Goal: Use online tool/utility: Use online tool/utility

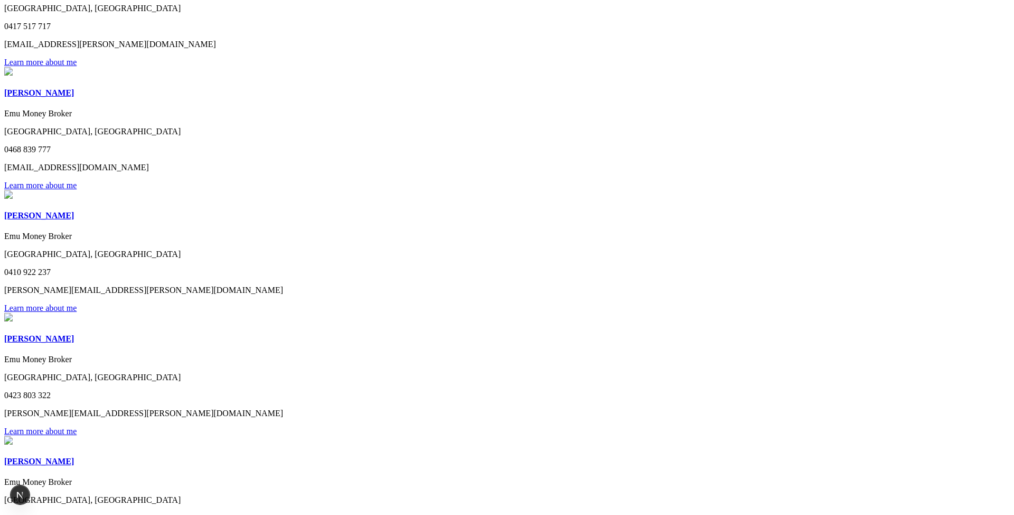
scroll to position [2329, 0]
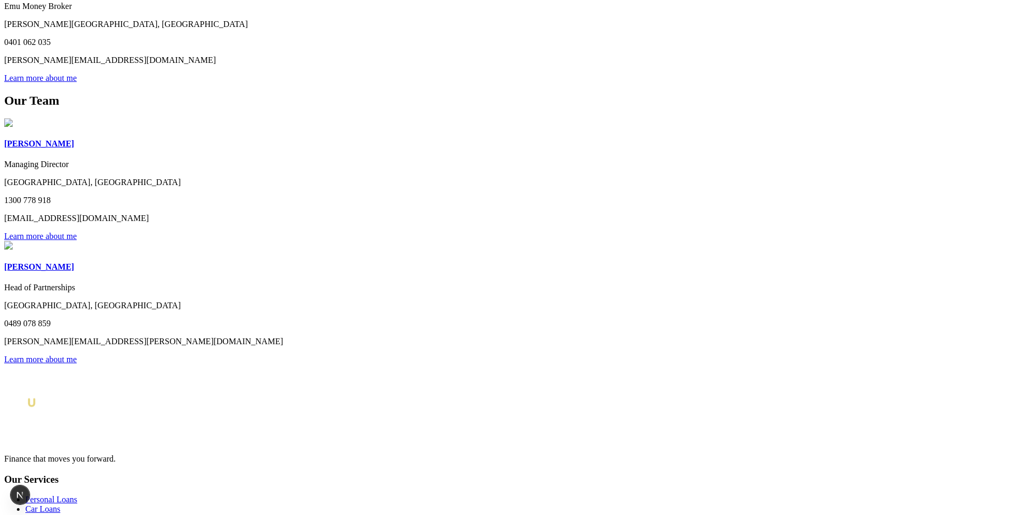
scroll to position [2851, 0]
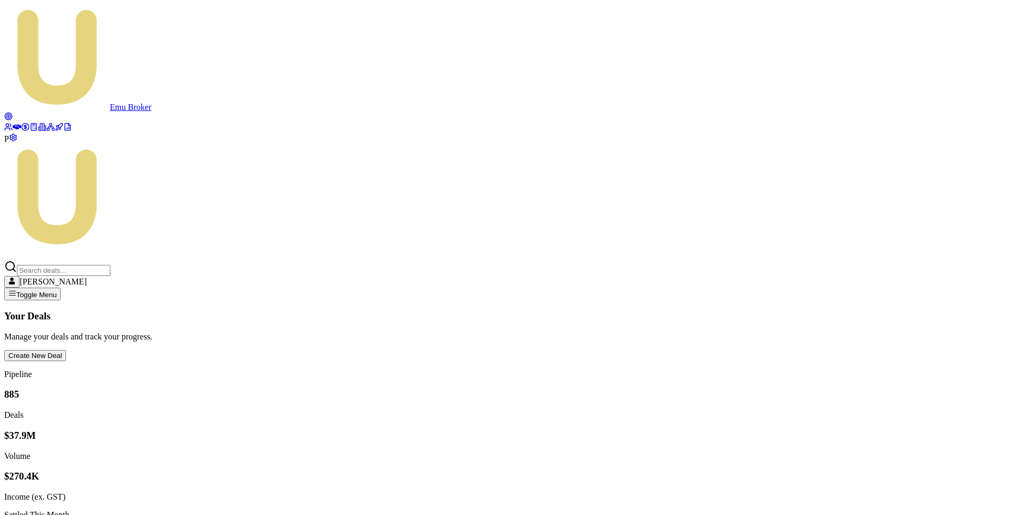
click at [30, 133] on link at bounding box center [34, 128] width 8 height 9
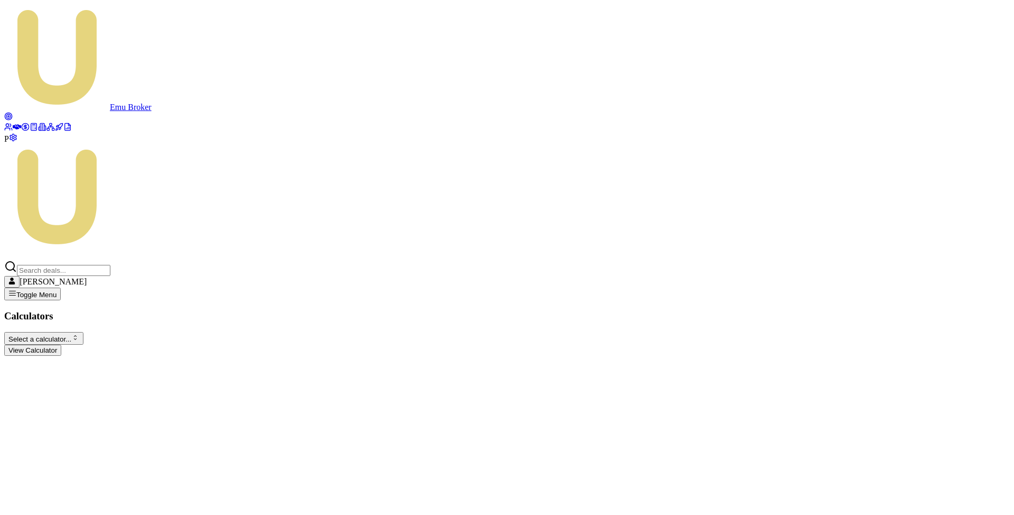
click at [241, 81] on html "Emu Broker P Matt Leeburn Toggle Menu Calculators Select a calculator... Financ…" at bounding box center [507, 182] width 1014 height 364
click at [61, 344] on button "View Calculator" at bounding box center [32, 349] width 57 height 11
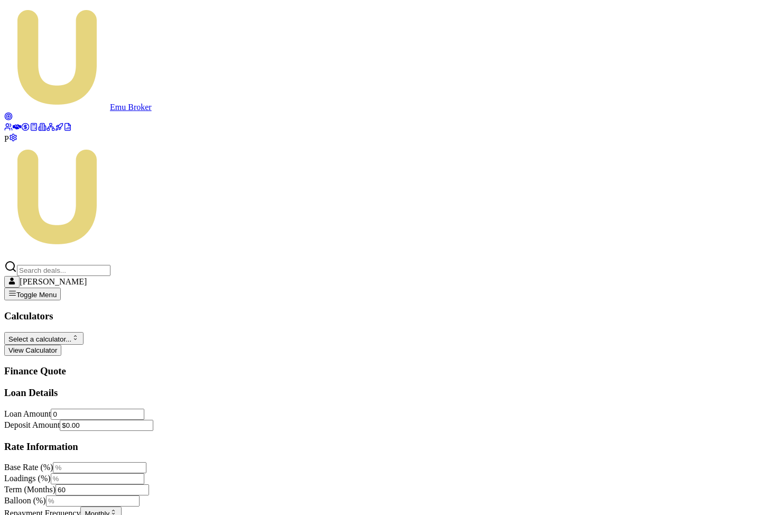
click at [90, 408] on input "0" at bounding box center [98, 413] width 94 height 11
click at [96, 408] on input "0" at bounding box center [98, 413] width 94 height 11
click at [106, 484] on input "60" at bounding box center [102, 489] width 94 height 11
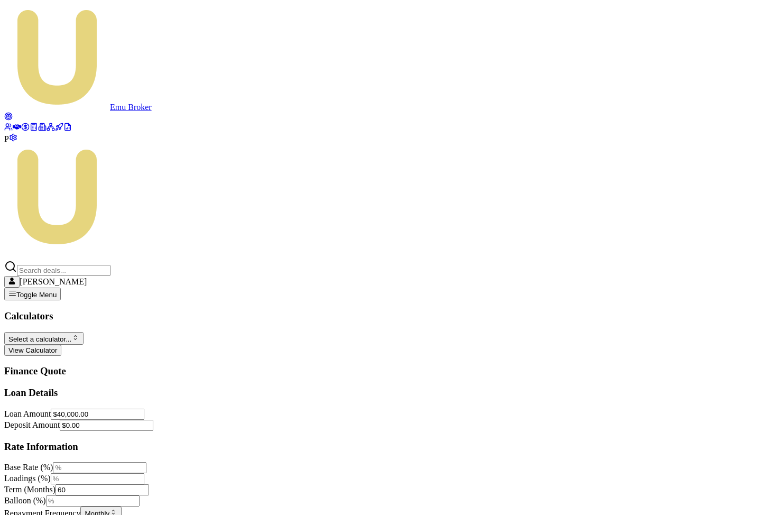
click at [117, 462] on input "Base Rate (%)" at bounding box center [100, 467] width 94 height 11
click at [98, 408] on input "$40,000.00" at bounding box center [98, 413] width 94 height 11
click at [98, 408] on input "40000" at bounding box center [98, 413] width 94 height 11
type input "$20,000.00"
click at [190, 408] on div "Loan Amount $20,000.00 Deposit Amount $0.00" at bounding box center [383, 419] width 759 height 22
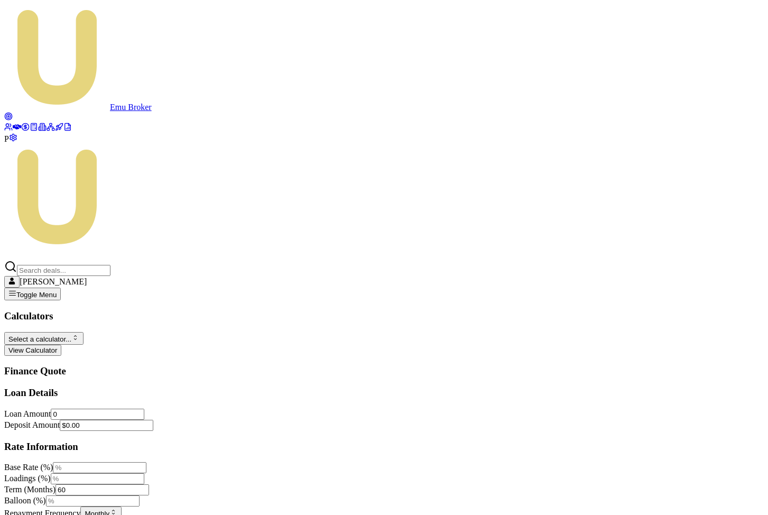
click at [94, 408] on input "0" at bounding box center [98, 413] width 94 height 11
type input "$20,000.00"
click at [195, 408] on div "Loan Amount $20,000.00 Deposit Amount $0.00" at bounding box center [383, 419] width 759 height 22
click at [114, 462] on input "Base Rate (%)" at bounding box center [100, 467] width 94 height 11
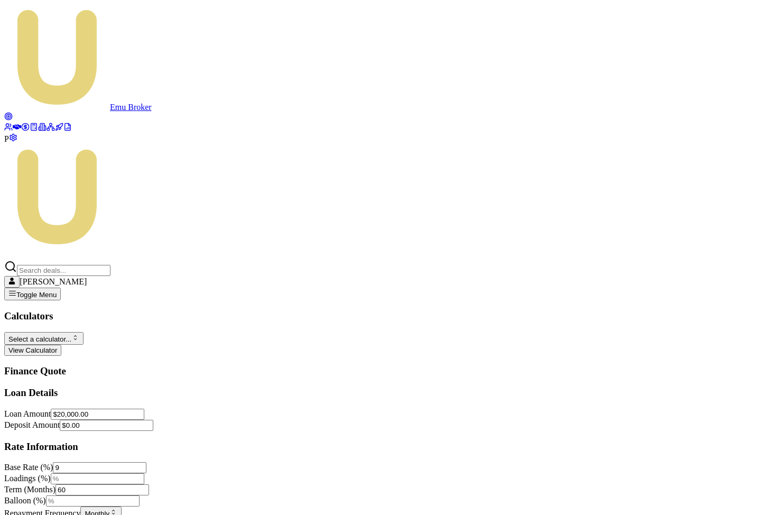
type input "9.00%"
click at [223, 387] on div "Loan Details Loan Amount $20,000.00 Deposit Amount $0.00 Rate Information Base …" at bounding box center [383, 459] width 759 height 145
drag, startPoint x: 326, startPoint y: 431, endPoint x: 289, endPoint y: 431, distance: 37.0
type input "1000.00"
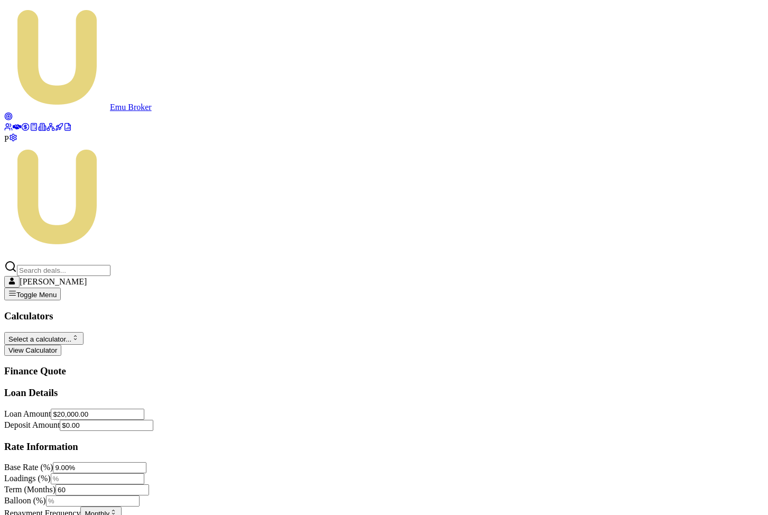
type input "$200.00"
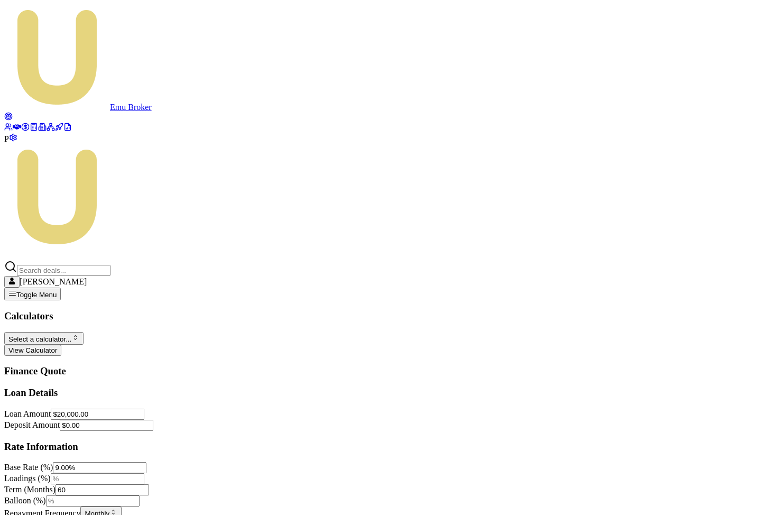
type input "$300.00"
type input "200"
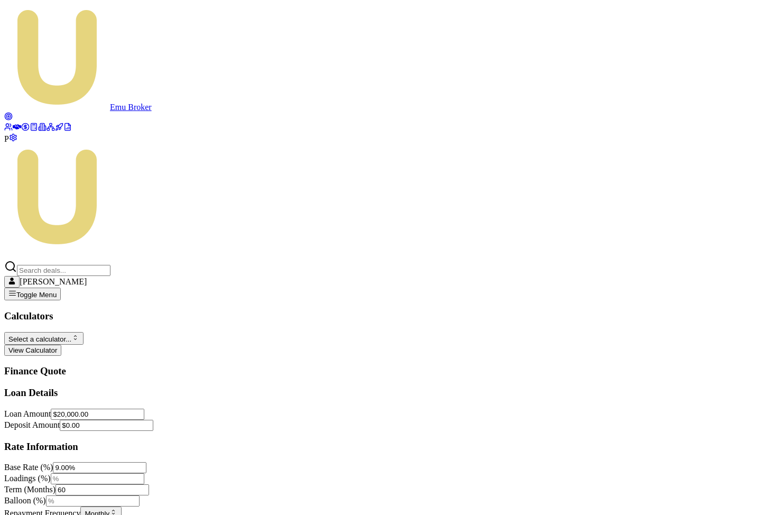
type input "0"
type input "$200.00"
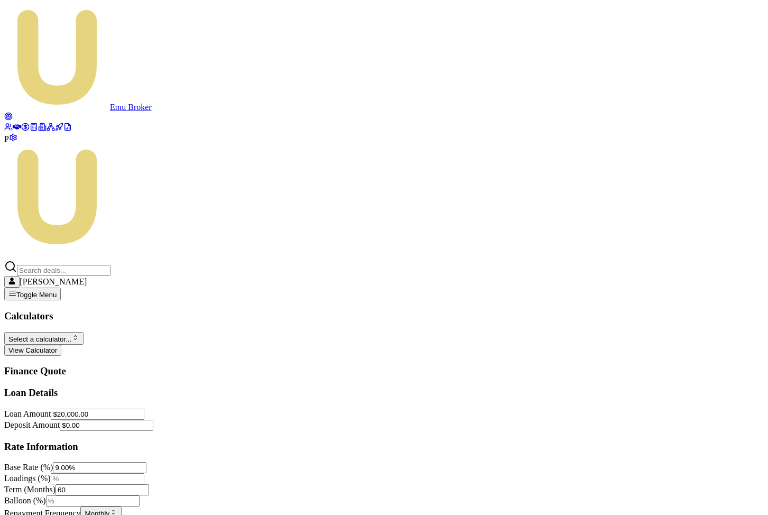
type input "$50.00"
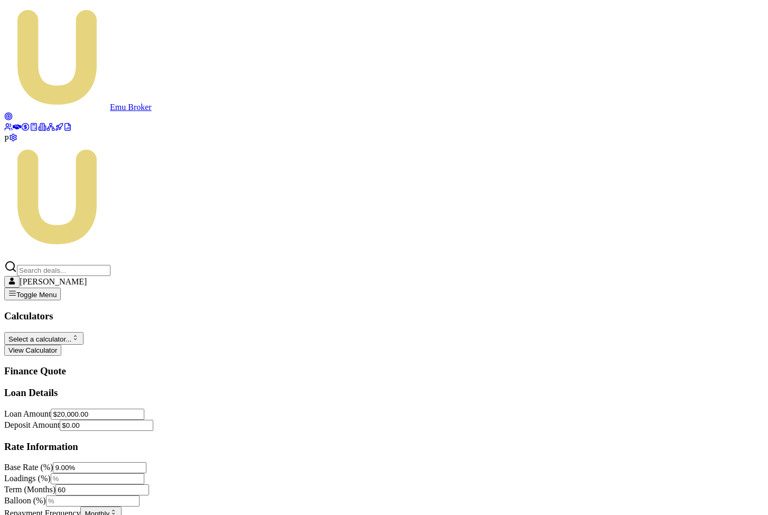
type input "$0.00"
type input "$200.00"
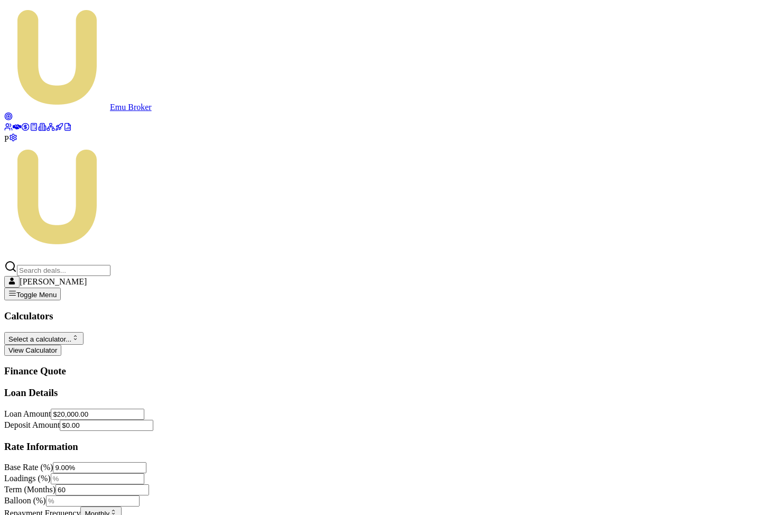
type input "$490.00"
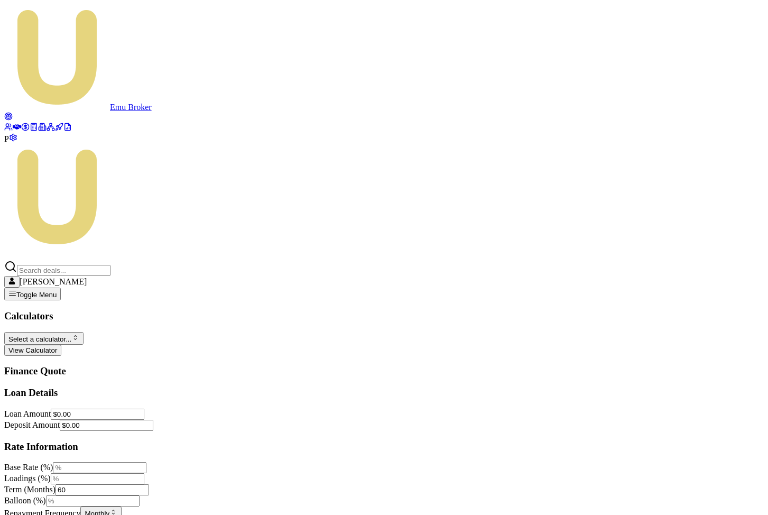
type input "800.00"
click at [92, 462] on input "Base Rate (%)" at bounding box center [100, 467] width 94 height 11
type input "9.00%"
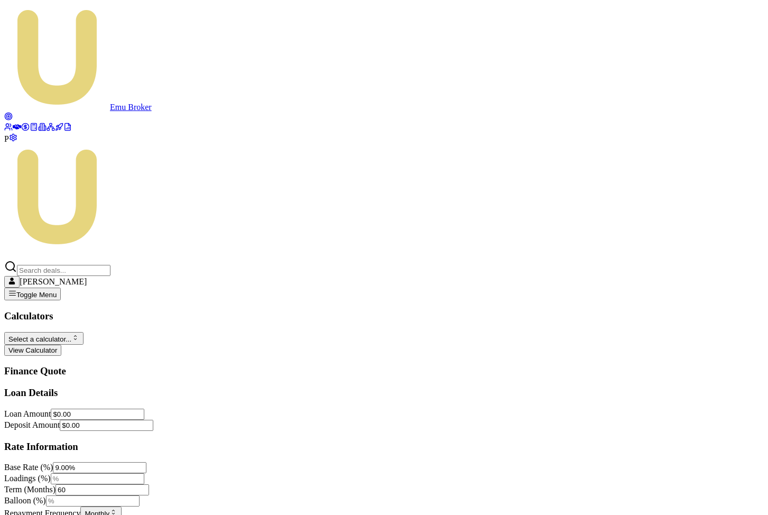
click at [230, 445] on div "Loan Details Loan Amount $0.00 Deposit Amount $0.00 Rate Information Base Rate …" at bounding box center [383, 459] width 759 height 145
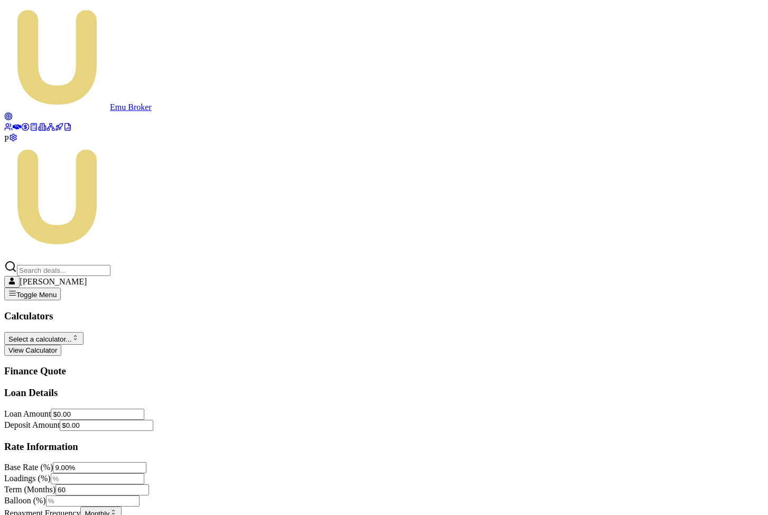
type input "$1,000.00"
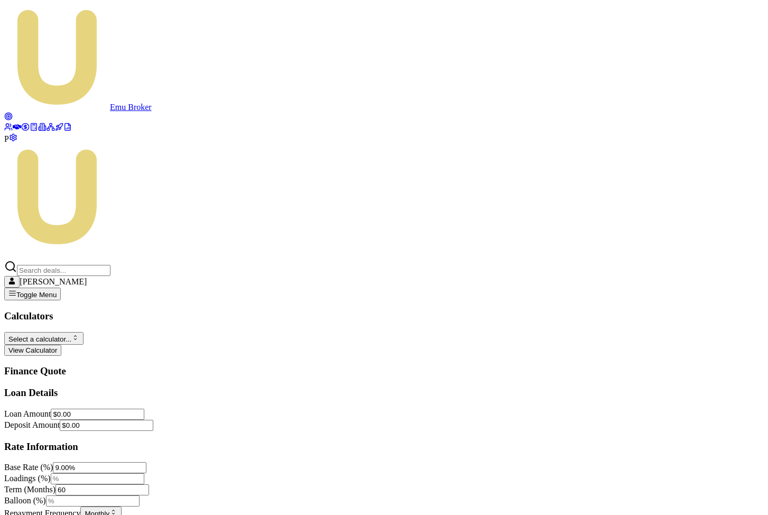
click at [17, 124] on link at bounding box center [17, 128] width 8 height 9
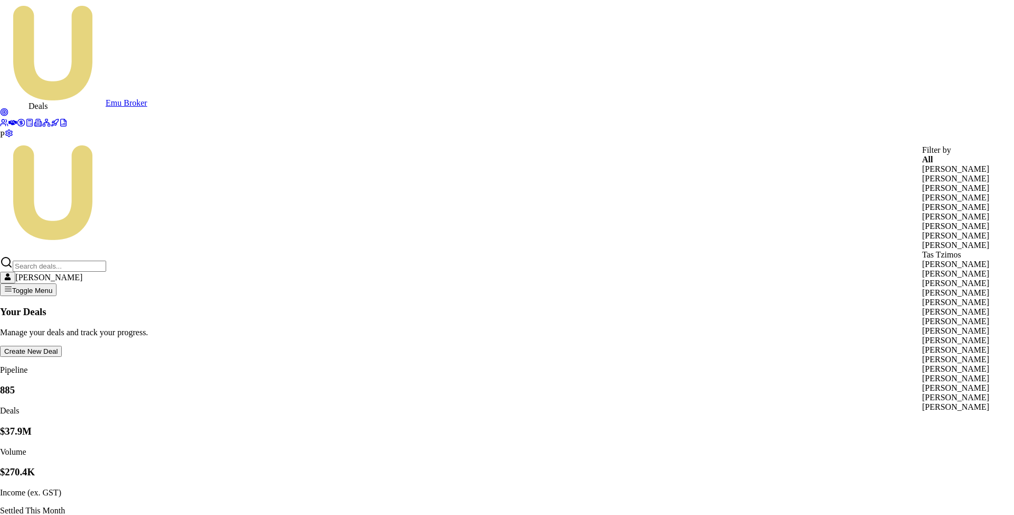
click at [767, 183] on div "Brad Hearns" at bounding box center [955, 179] width 67 height 10
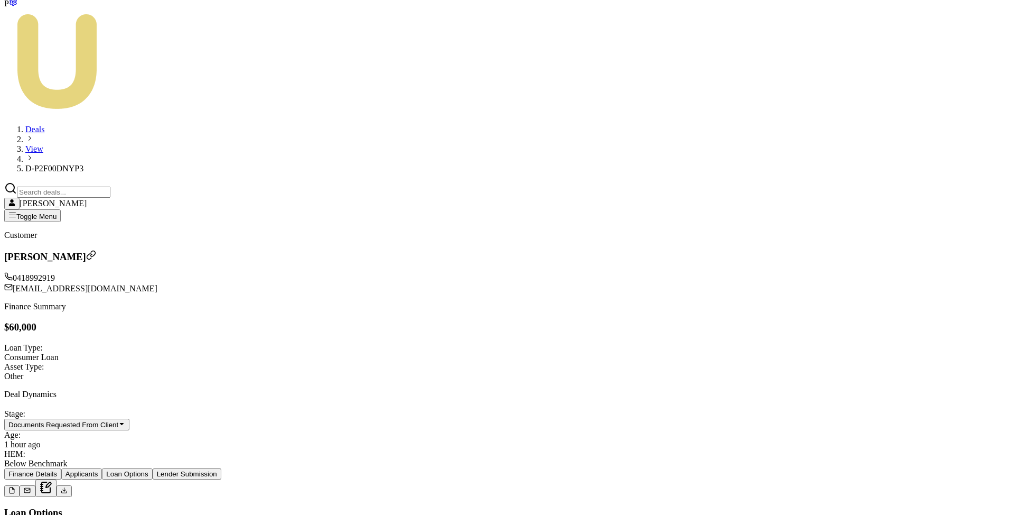
scroll to position [157, 0]
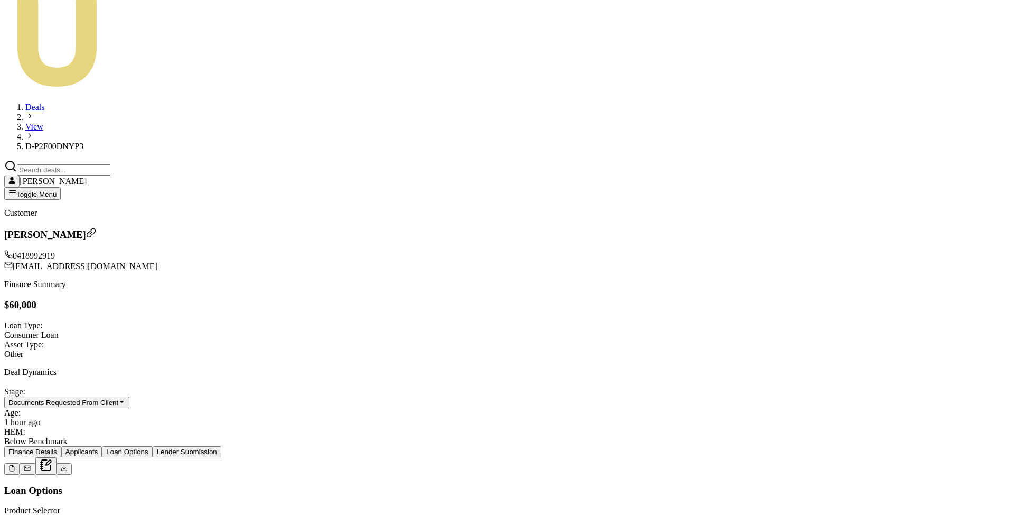
drag, startPoint x: 527, startPoint y: 414, endPoint x: 495, endPoint y: 413, distance: 32.8
type input "1"
type input "$1,485.02"
type input "10"
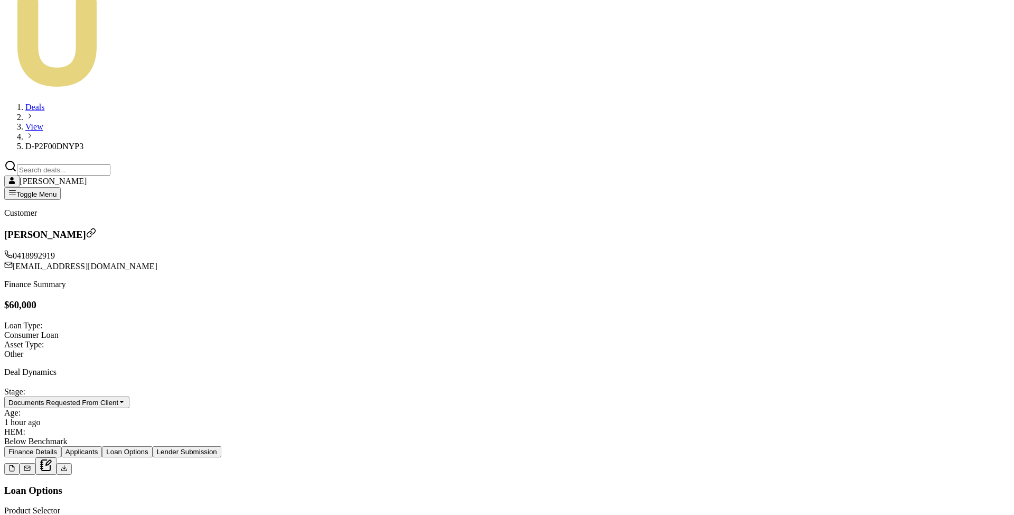
type input "$1,485.25"
type input "100"
type input "$1,487.48"
type input "1000"
type input "$1,509.75"
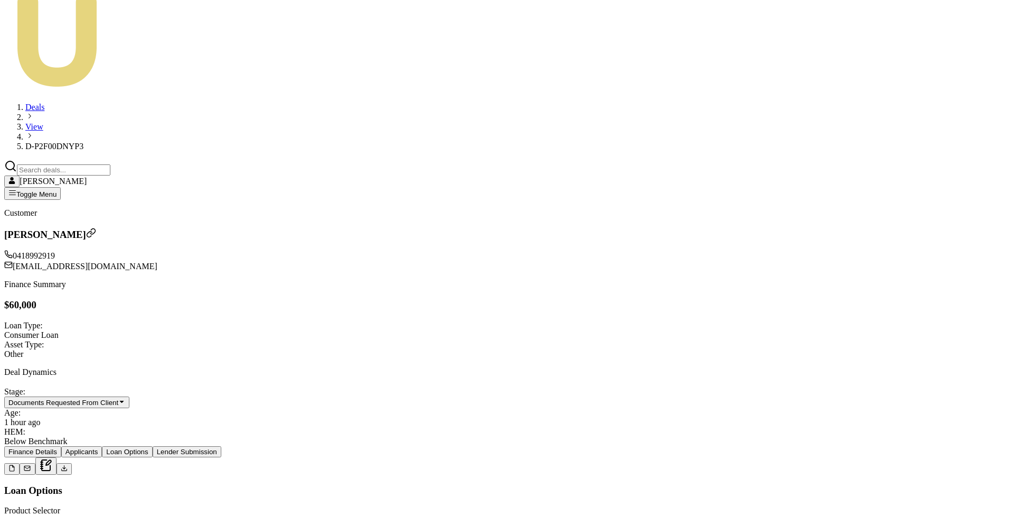
type input "1000.00"
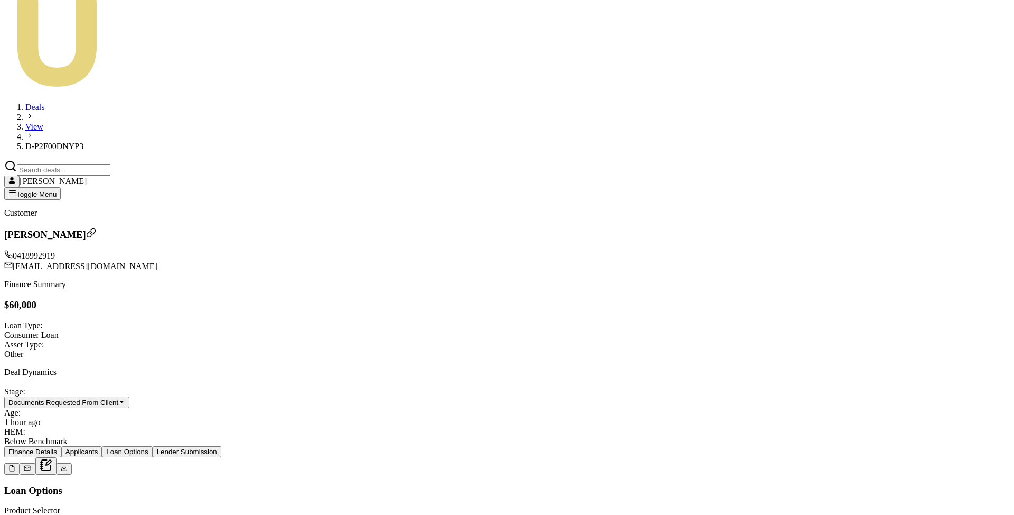
type input "$1,485.00"
type input "1"
type input "$1,485.02"
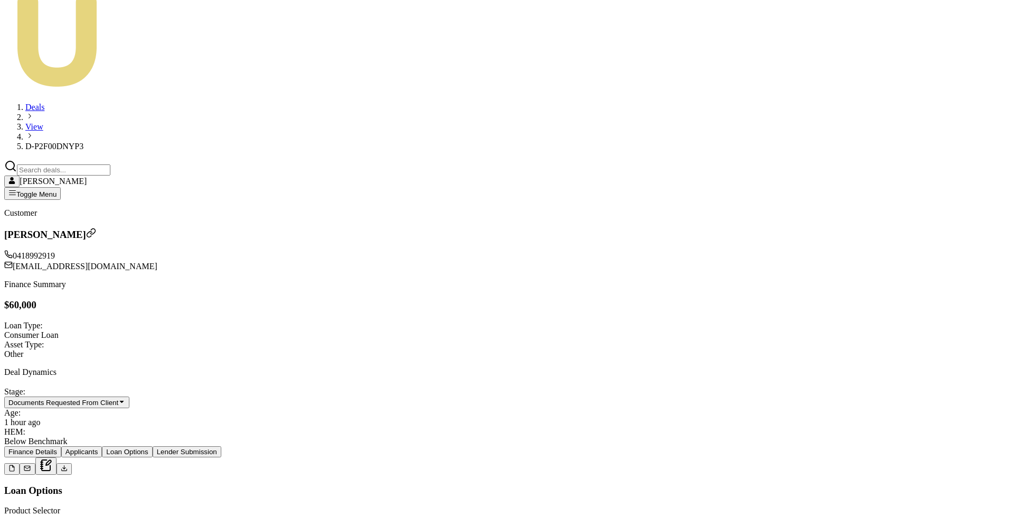
type input "10"
type input "$1,485.25"
type input "100"
type input "$1,487.48"
type input "1000"
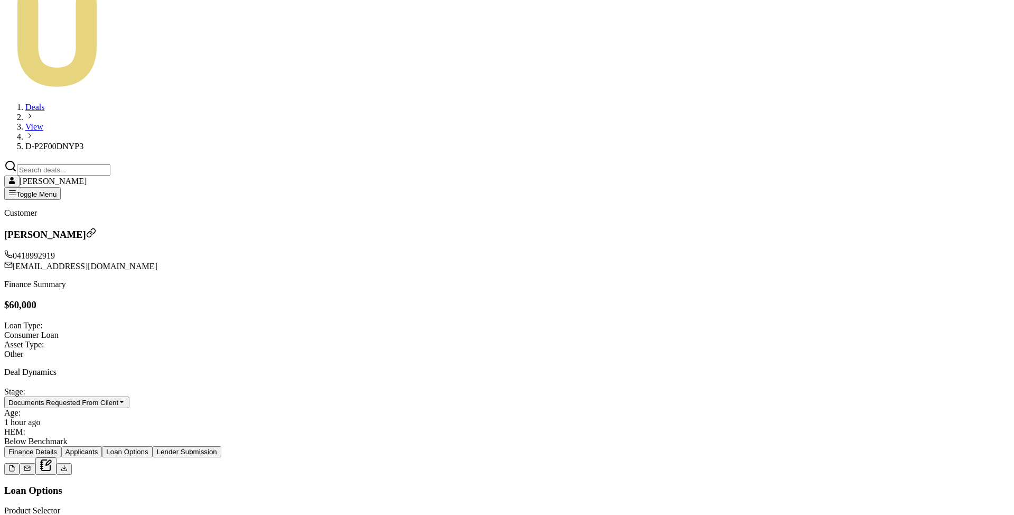
type input "$1,509.75"
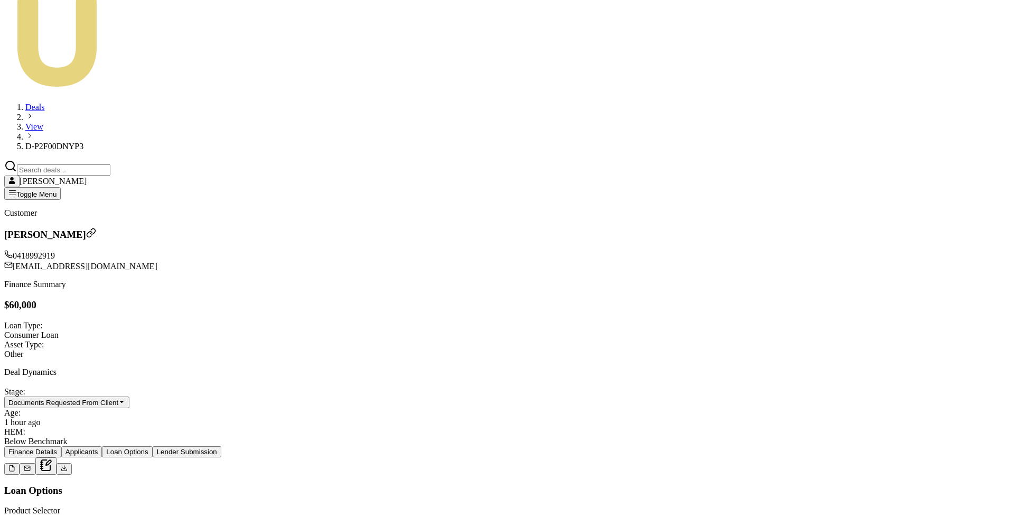
type input "1000"
type input "$1,485.00"
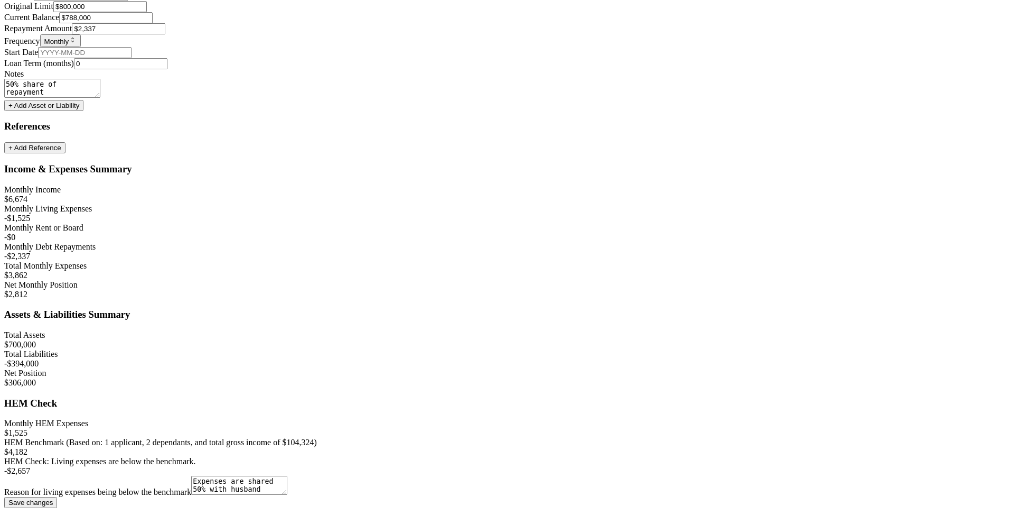
scroll to position [2999, 0]
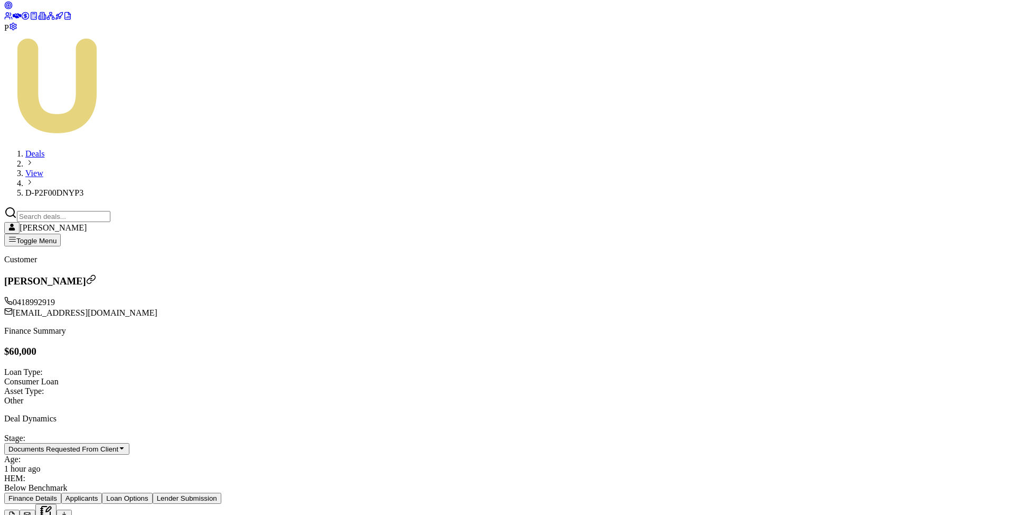
scroll to position [210, 0]
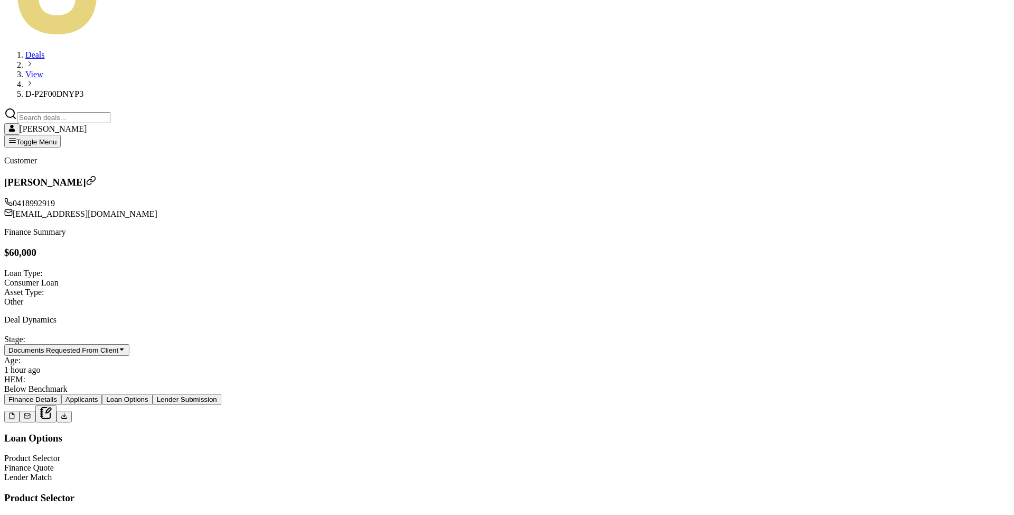
type input "$1,000.00"
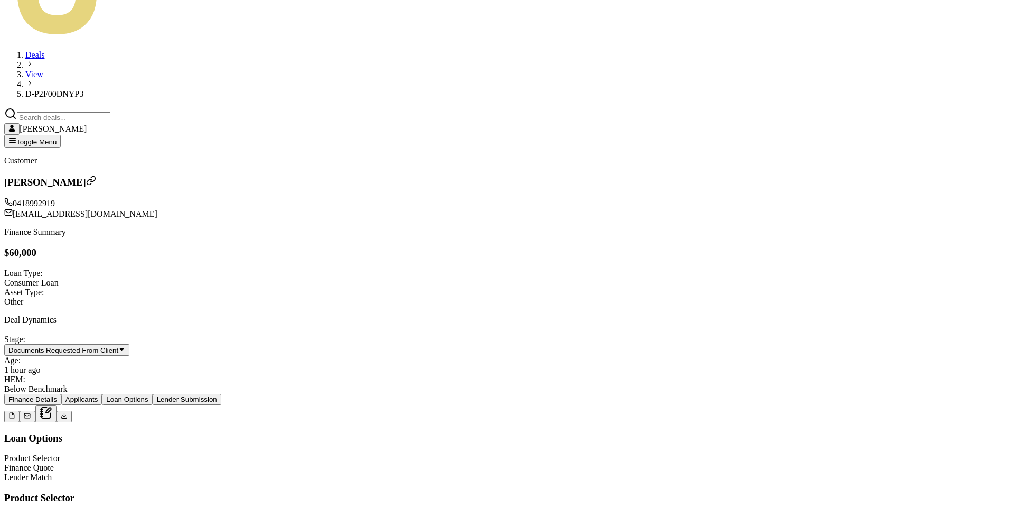
type input "1"
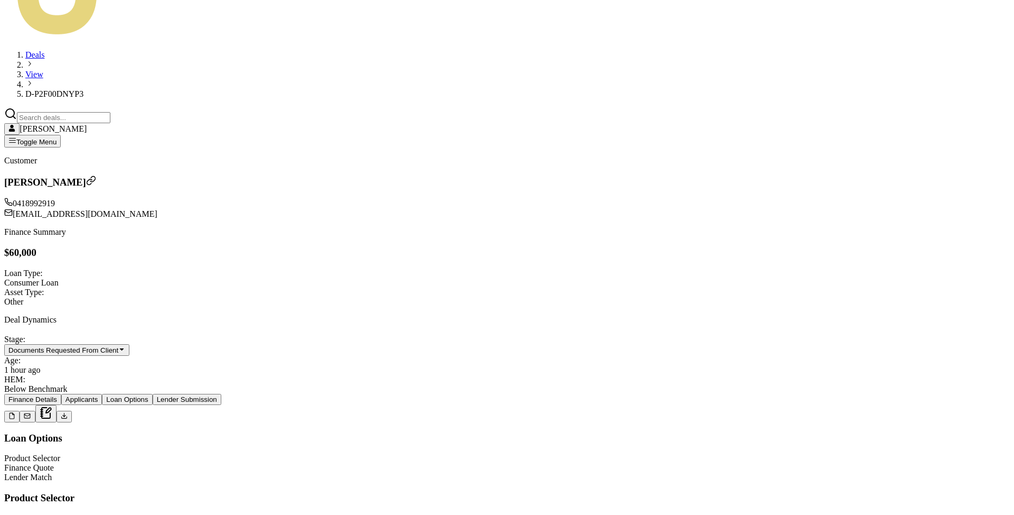
type input "$1,485.02"
type input "10"
type input "$1,485.25"
type input "100"
type input "$1,487.48"
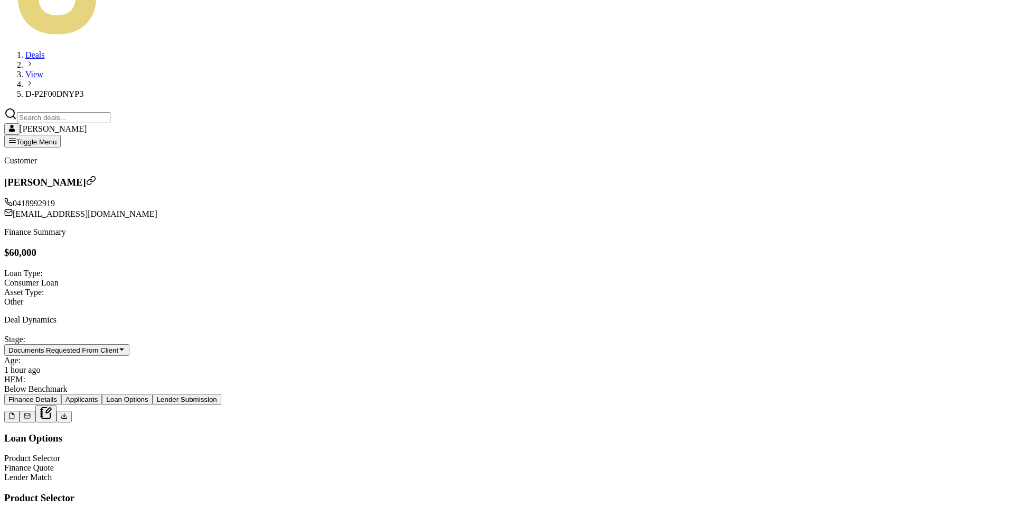
type input "1000"
type input "$1,509.75"
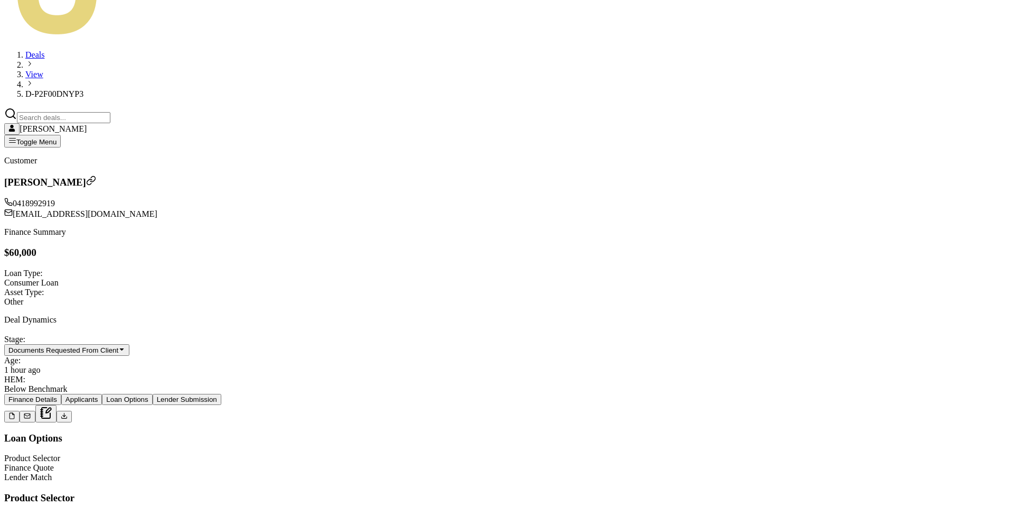
type input "5"
type input "$1,485.12"
type input "50"
type input "$1,486.24"
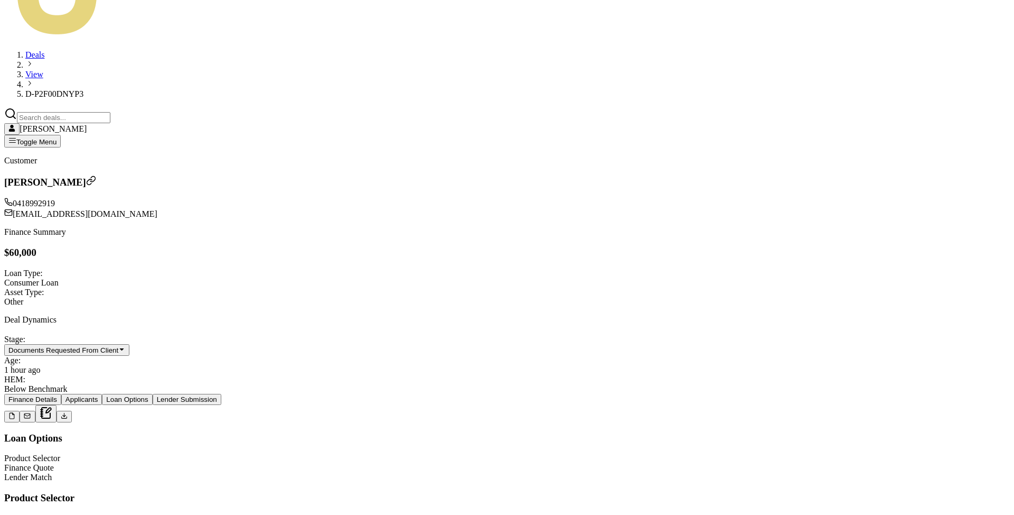
type input "500"
type input "$1,497.38"
type input "500.00"
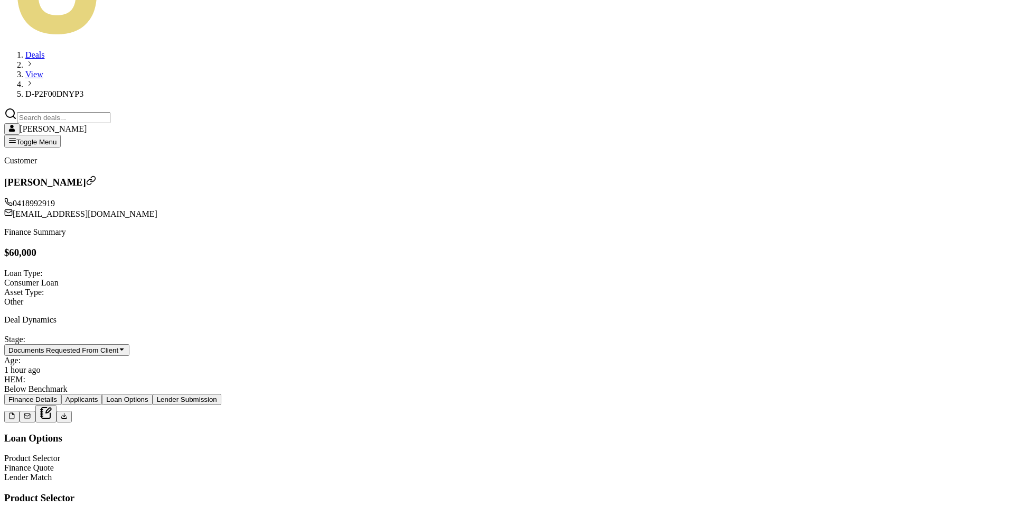
type input "$0.00"
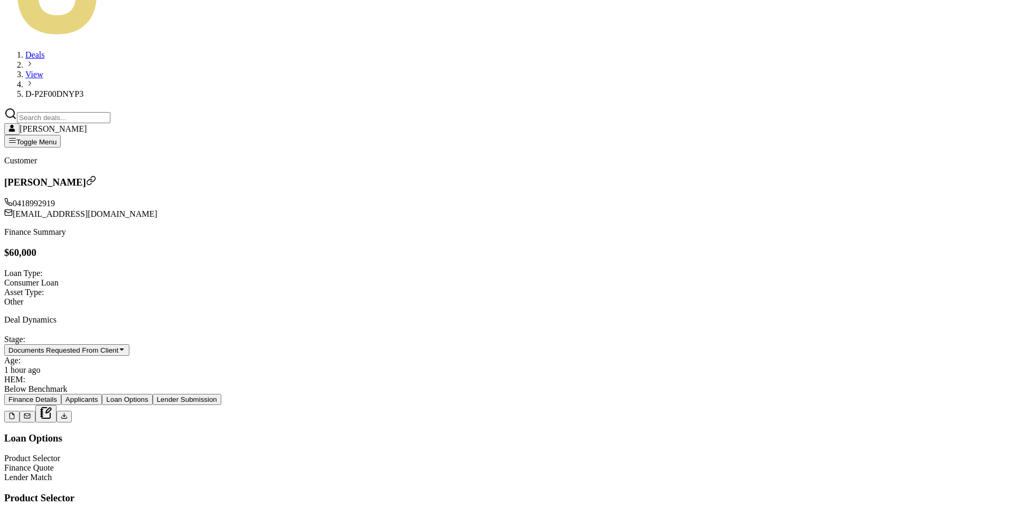
type input "0"
type input "$1,485.00"
type input "0.00"
